Goal: Transaction & Acquisition: Purchase product/service

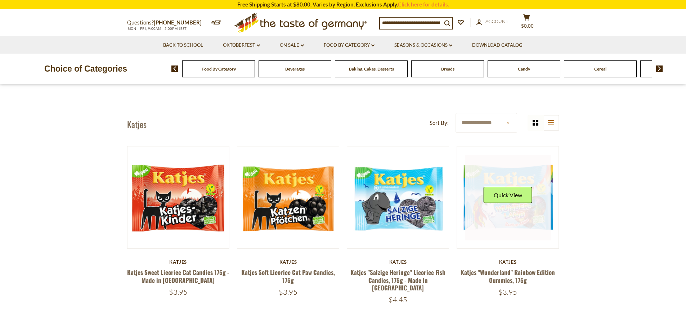
click at [491, 204] on div "Quick View" at bounding box center [508, 198] width 86 height 86
click at [498, 193] on button "Quick View" at bounding box center [507, 195] width 49 height 16
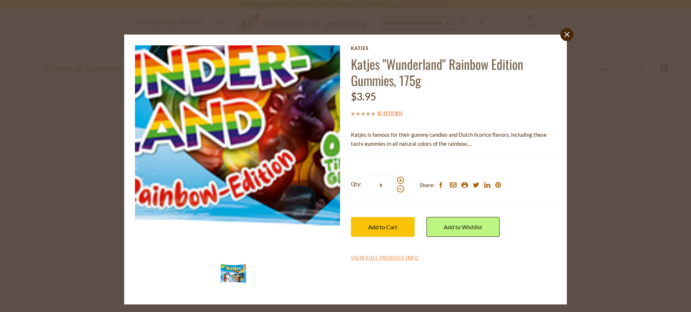
click at [275, 207] on img at bounding box center [238, 148] width 206 height 206
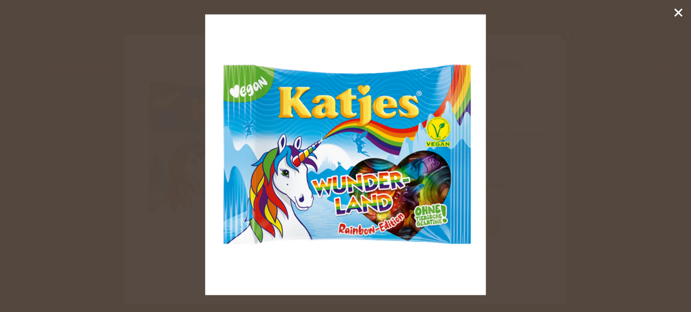
click at [646, 42] on div at bounding box center [345, 156] width 691 height 312
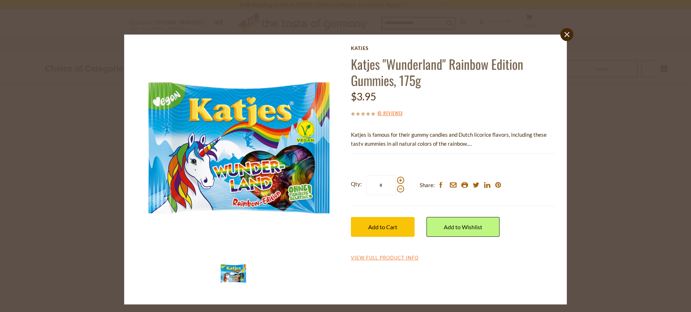
click at [401, 254] on div "Katjes Katjes "Wunderland" Rainbow Edition Gummies, 175g $3.95 ( 0 Reviews ) Ka…" at bounding box center [453, 153] width 205 height 217
click at [398, 258] on link "View Full Product Info" at bounding box center [385, 258] width 68 height 6
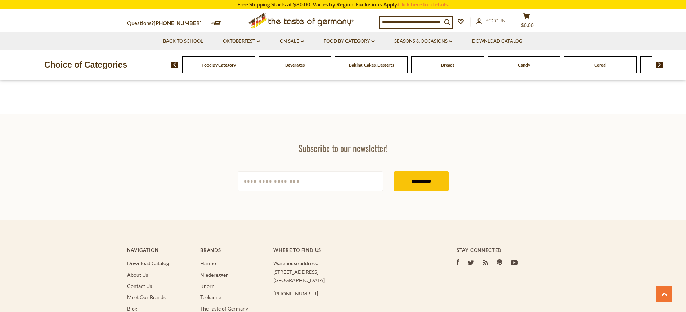
scroll to position [1325, 0]
